Goal: Information Seeking & Learning: Learn about a topic

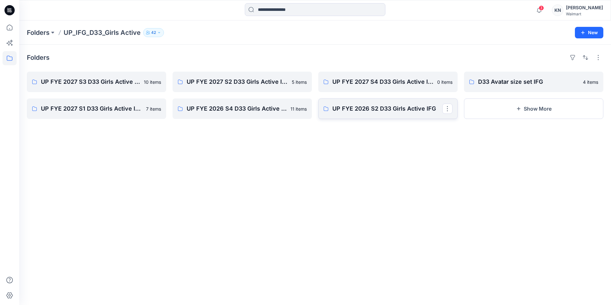
click at [404, 109] on p "UP FYE 2026 S2 D33 Girls Active IFG" at bounding box center [387, 108] width 110 height 9
click at [103, 107] on p "UP FYE 2027 S1 D33 Girls Active IFG" at bounding box center [96, 108] width 110 height 9
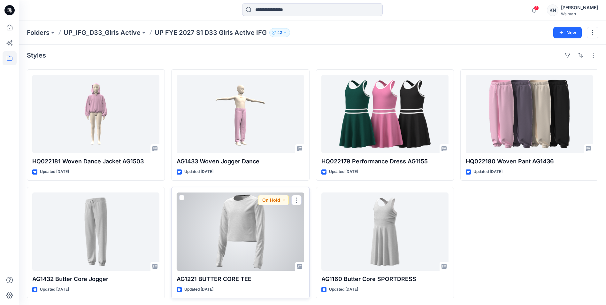
scroll to position [3, 0]
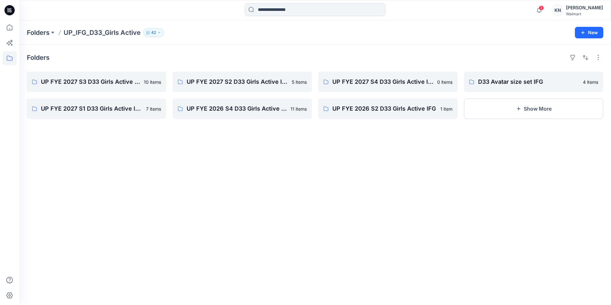
click at [29, 58] on h4 "Folders" at bounding box center [38, 58] width 23 height 8
click at [10, 60] on icon at bounding box center [10, 58] width 14 height 14
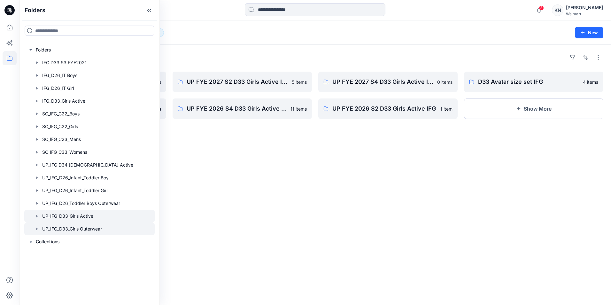
click at [84, 230] on div at bounding box center [89, 228] width 130 height 13
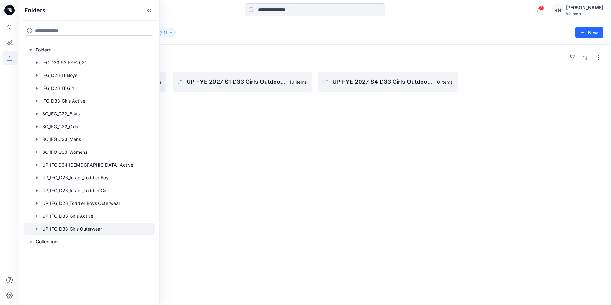
click at [244, 99] on div "Folders UP FYE 2027 S3 D33 Girls Outdoor IFG 9 items UP FYE 2027 S1 D33 Girls O…" at bounding box center [315, 175] width 592 height 260
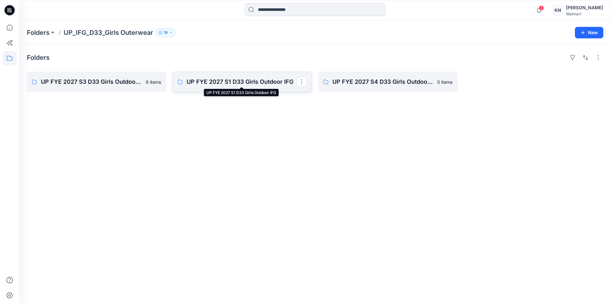
click at [209, 78] on p "UP FYE 2027 S1 D33 Girls Outdoor IFG" at bounding box center [242, 81] width 110 height 9
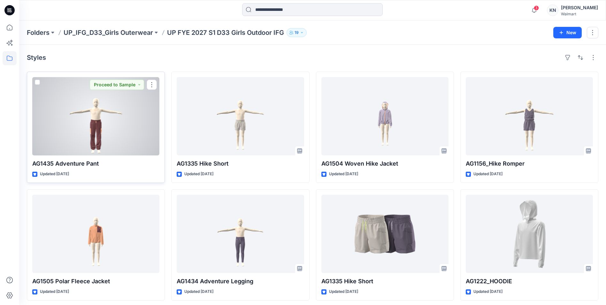
click at [110, 104] on div at bounding box center [95, 116] width 127 height 78
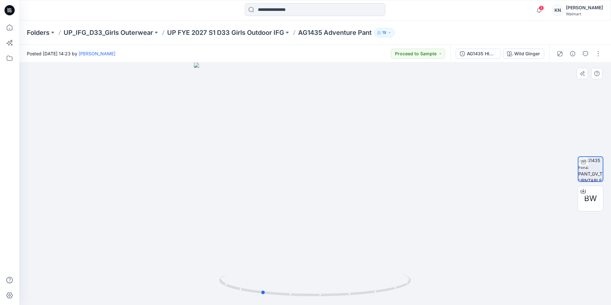
drag, startPoint x: 435, startPoint y: 219, endPoint x: 379, endPoint y: 212, distance: 56.7
click at [379, 214] on div at bounding box center [315, 184] width 592 height 242
click at [544, 7] on span "3" at bounding box center [541, 7] width 5 height 5
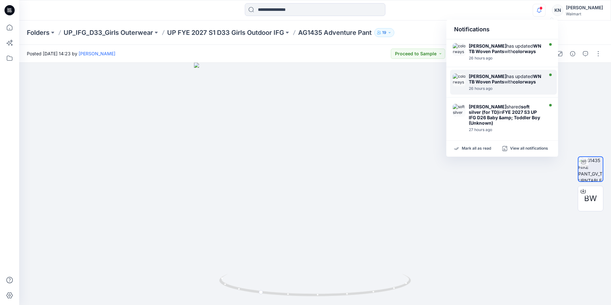
click at [519, 76] on strong "WN TB Woven Pants" at bounding box center [505, 79] width 73 height 11
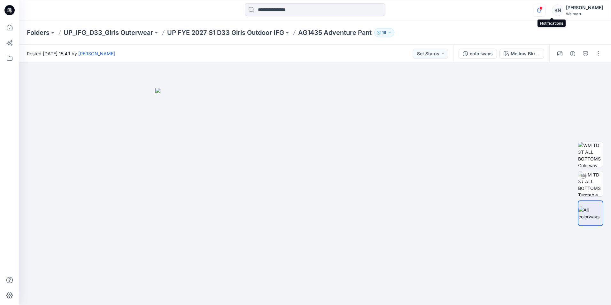
click at [545, 12] on icon "button" at bounding box center [539, 10] width 12 height 13
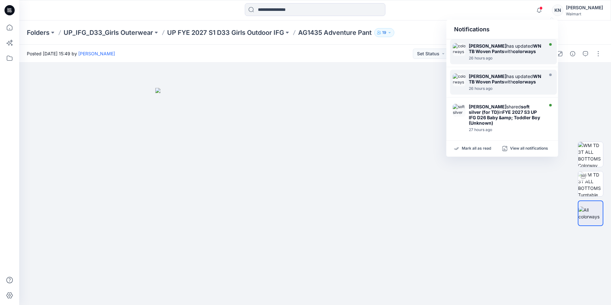
click at [524, 55] on div at bounding box center [506, 54] width 74 height 1
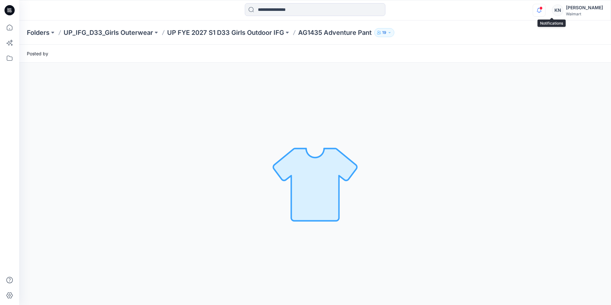
click at [545, 6] on icon "button" at bounding box center [539, 10] width 12 height 13
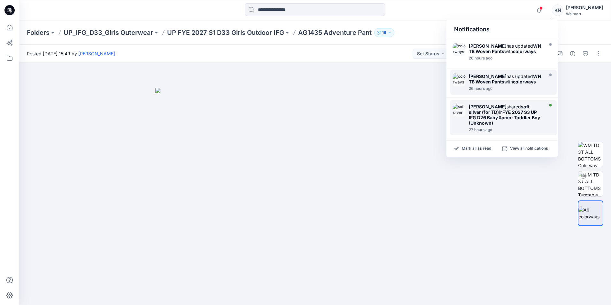
click at [512, 128] on div "27 hours ago" at bounding box center [506, 130] width 74 height 4
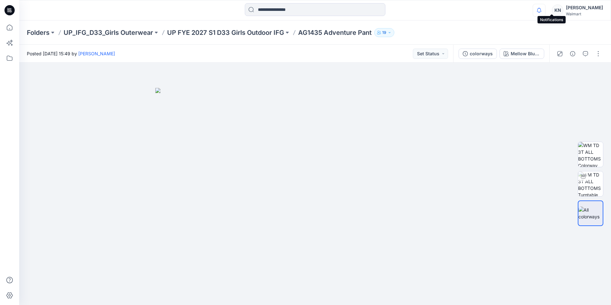
click at [545, 10] on icon "button" at bounding box center [539, 10] width 12 height 13
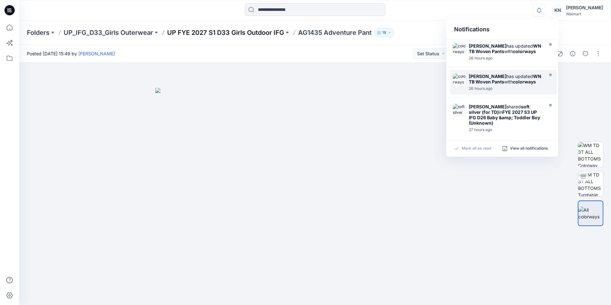
click at [233, 33] on p "UP FYE 2027 S1 D33 Girls Outdoor IFG" at bounding box center [225, 32] width 117 height 9
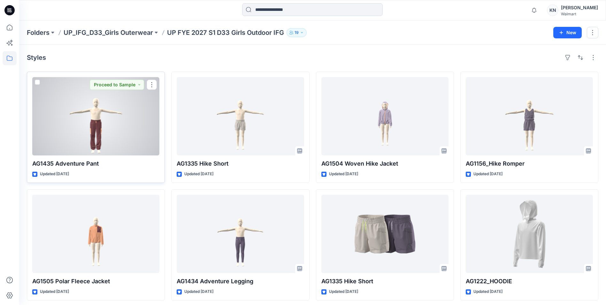
click at [98, 119] on div at bounding box center [95, 116] width 127 height 78
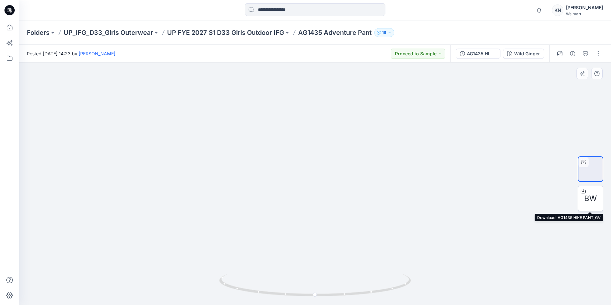
click at [594, 199] on span "BW" at bounding box center [590, 199] width 13 height 12
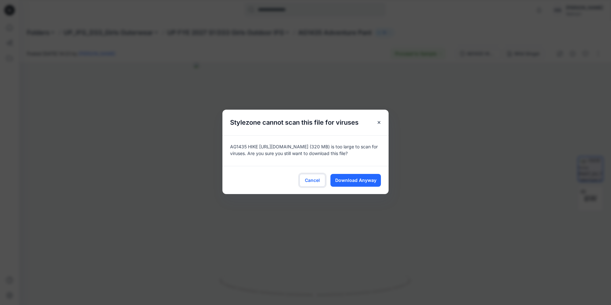
click at [316, 180] on span "Cancel" at bounding box center [312, 180] width 15 height 7
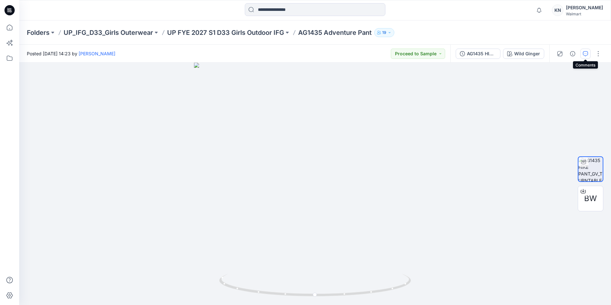
click at [582, 53] on button "button" at bounding box center [585, 54] width 10 height 10
